Goal: Information Seeking & Learning: Learn about a topic

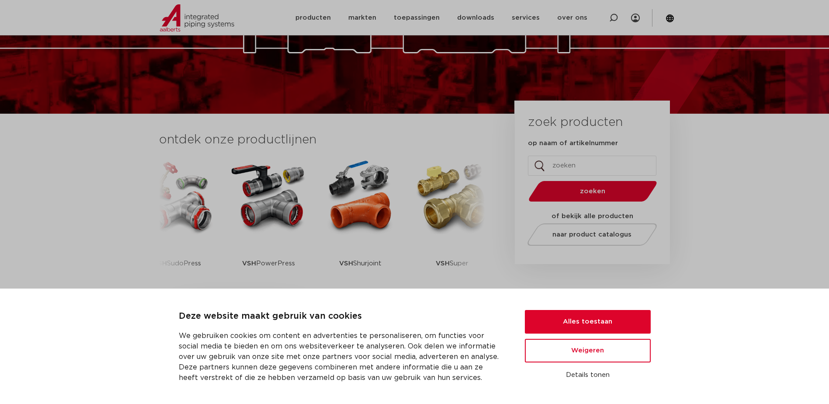
scroll to position [131, 0]
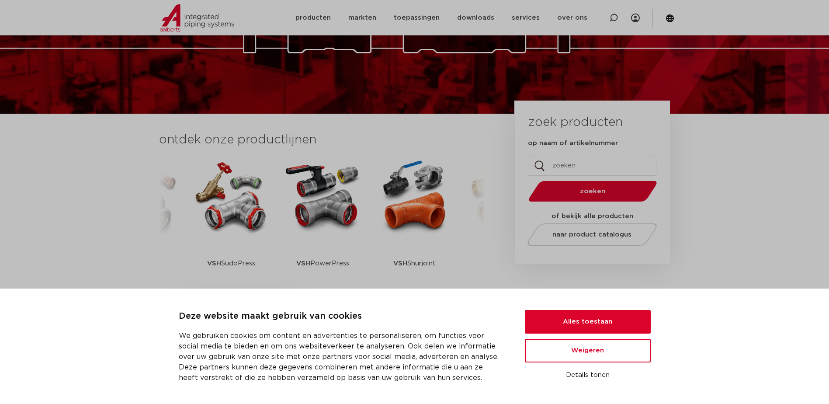
drag, startPoint x: 256, startPoint y: 200, endPoint x: 283, endPoint y: 204, distance: 27.8
click at [256, 200] on img at bounding box center [231, 196] width 79 height 79
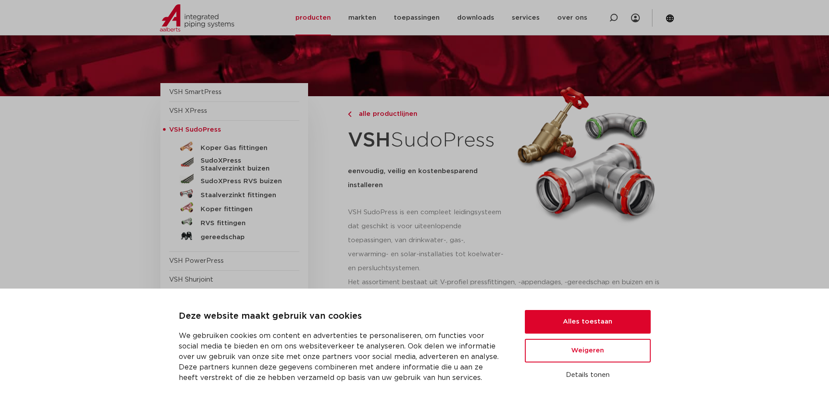
scroll to position [44, 0]
click at [233, 159] on h5 "SudoXPress Staalverzinkt buizen" at bounding box center [244, 165] width 86 height 16
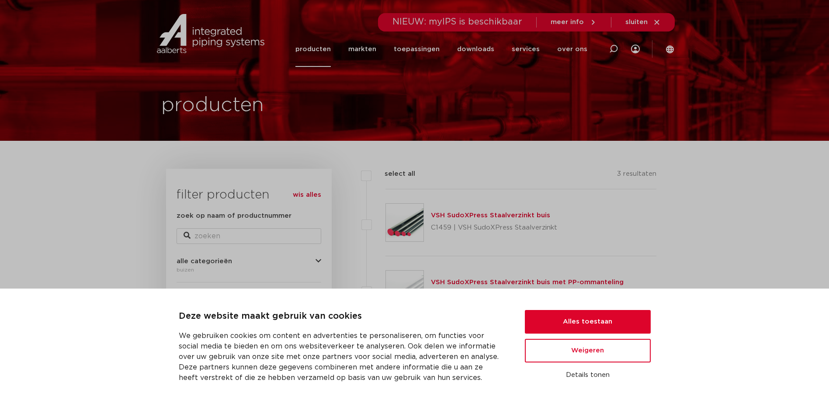
click at [434, 233] on p "C1459 | VSH SudoXPress Staalverzinkt" at bounding box center [494, 228] width 126 height 14
click at [418, 216] on img at bounding box center [405, 223] width 38 height 38
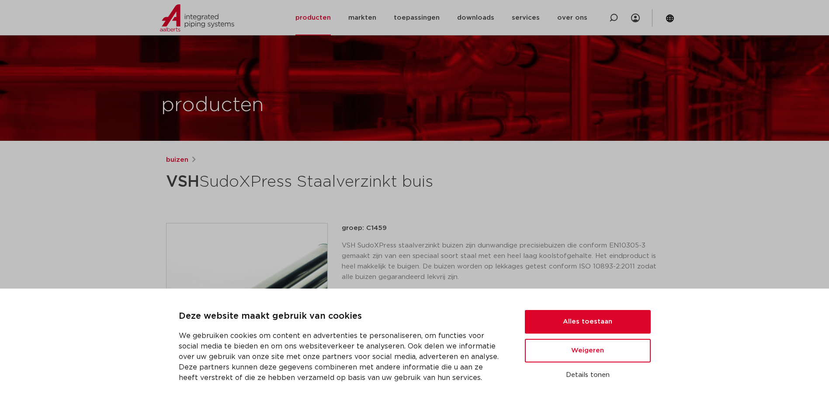
scroll to position [131, 0]
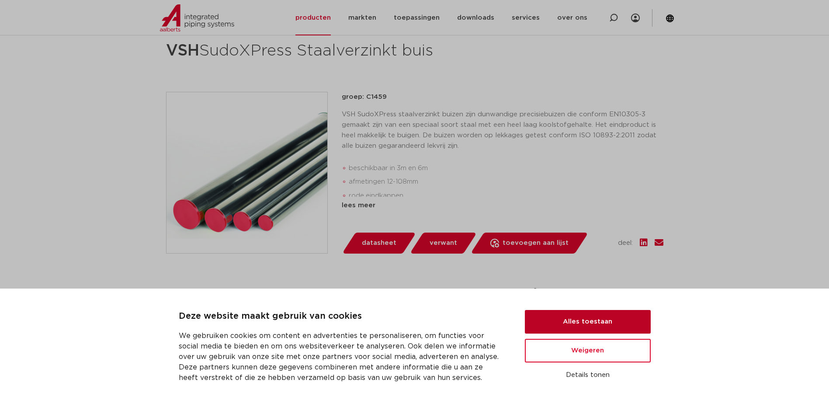
click at [573, 322] on button "Alles toestaan" at bounding box center [588, 322] width 126 height 24
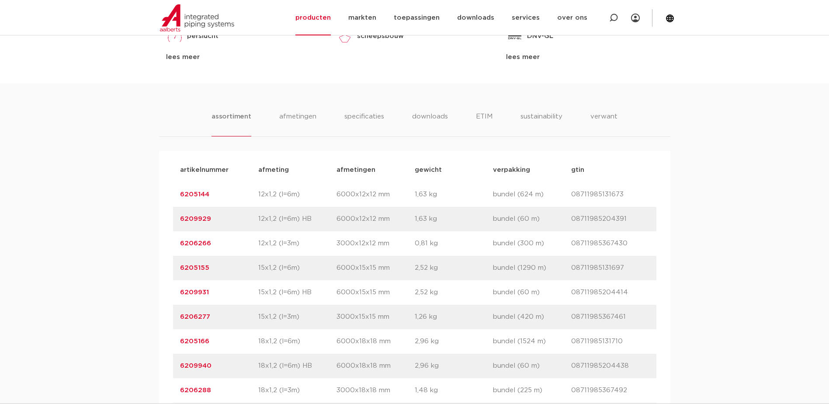
scroll to position [524, 0]
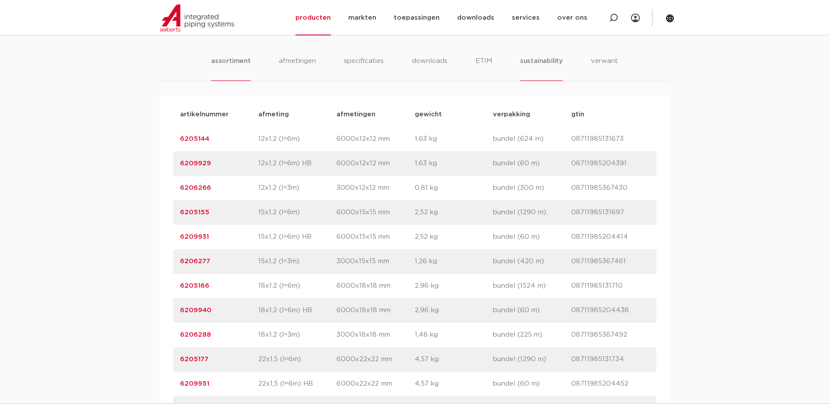
click at [539, 56] on li "sustainability" at bounding box center [541, 68] width 43 height 25
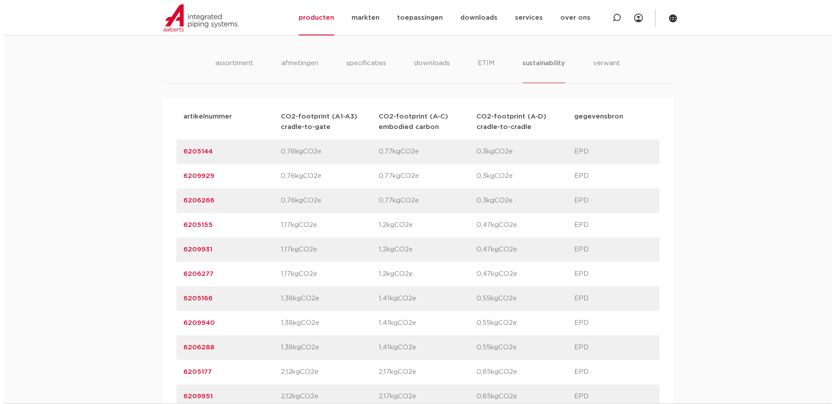
scroll to position [481, 0]
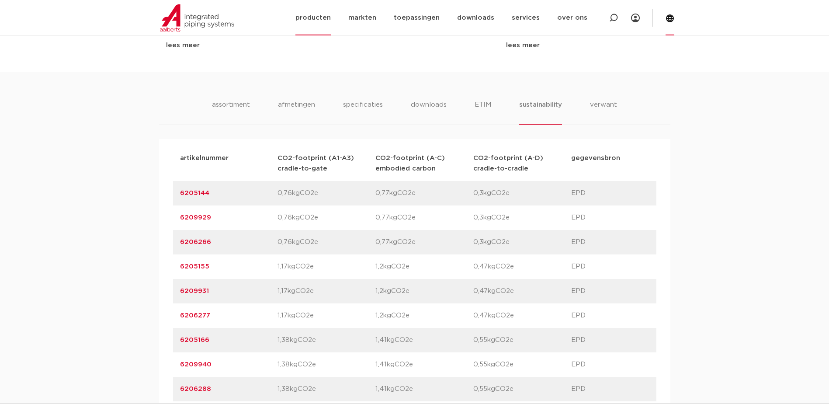
click at [670, 20] on icon at bounding box center [670, 18] width 8 height 8
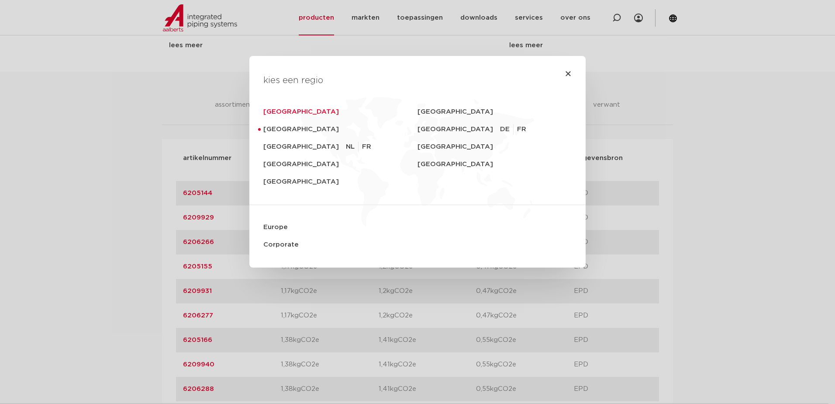
click at [304, 113] on link "[GEOGRAPHIC_DATA]" at bounding box center [340, 111] width 154 height 17
